Goal: Find specific page/section

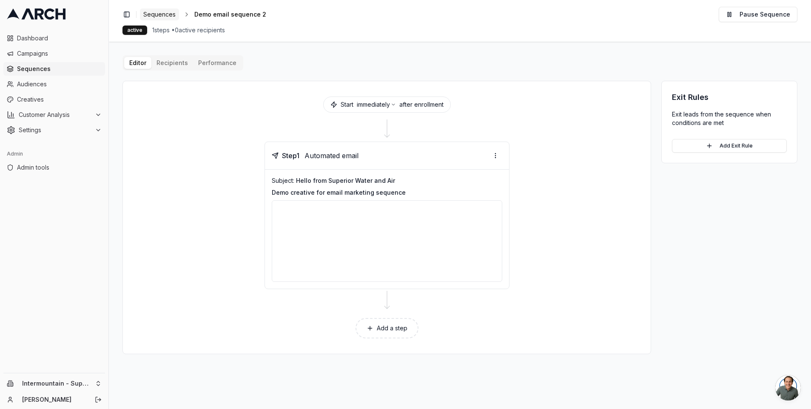
click at [174, 14] on span "Sequences" at bounding box center [159, 14] width 32 height 9
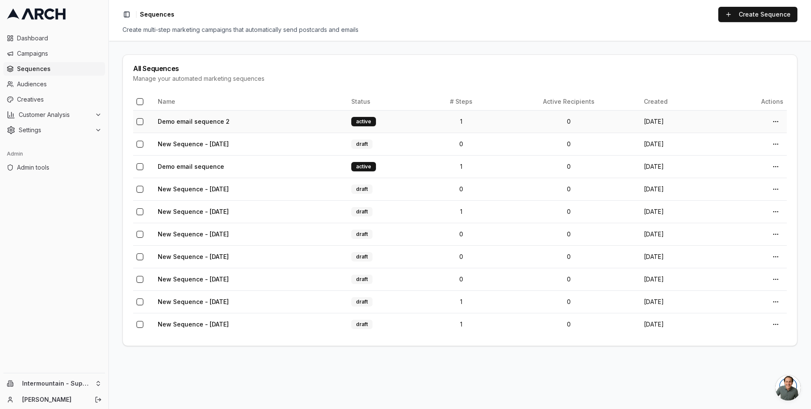
click at [315, 119] on td "Demo email sequence 2" at bounding box center [250, 121] width 193 height 23
